Goal: Check status

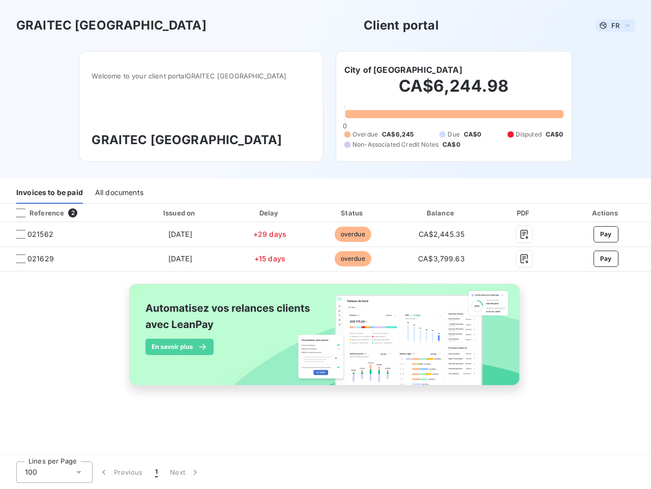
click at [616, 25] on span "FR" at bounding box center [616, 25] width 8 height 8
click at [374, 70] on h6 "City of [GEOGRAPHIC_DATA]" at bounding box center [404, 70] width 118 height 12
click at [49, 193] on div "Invoices to be paid" at bounding box center [49, 192] width 67 height 21
click at [119, 193] on div "All documents" at bounding box center [119, 192] width 48 height 21
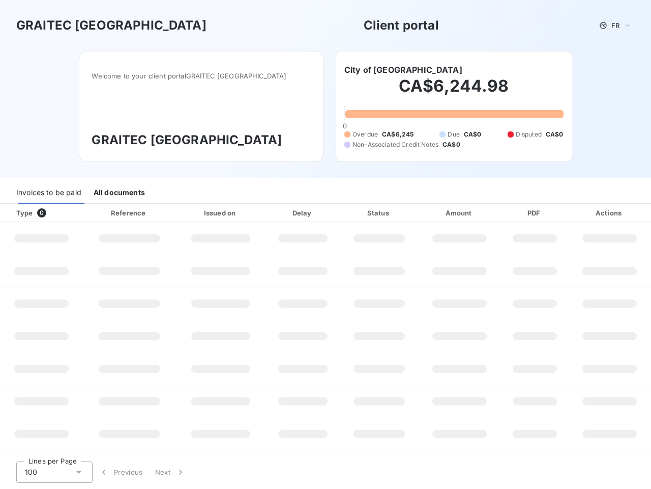
click at [65, 213] on div at bounding box center [61, 213] width 10 height 10
click at [21, 213] on div "Type 0" at bounding box center [45, 213] width 70 height 10
click at [180, 213] on div "Issued on" at bounding box center [220, 213] width 85 height 10
click at [270, 213] on div "Delay" at bounding box center [303, 213] width 71 height 10
click at [353, 213] on div "Status" at bounding box center [379, 213] width 74 height 10
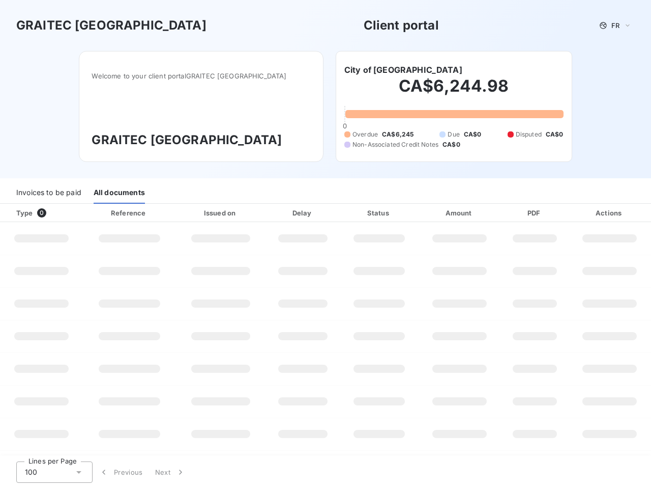
click at [442, 213] on div "Amount" at bounding box center [459, 213] width 79 height 10
